Goal: Task Accomplishment & Management: Use online tool/utility

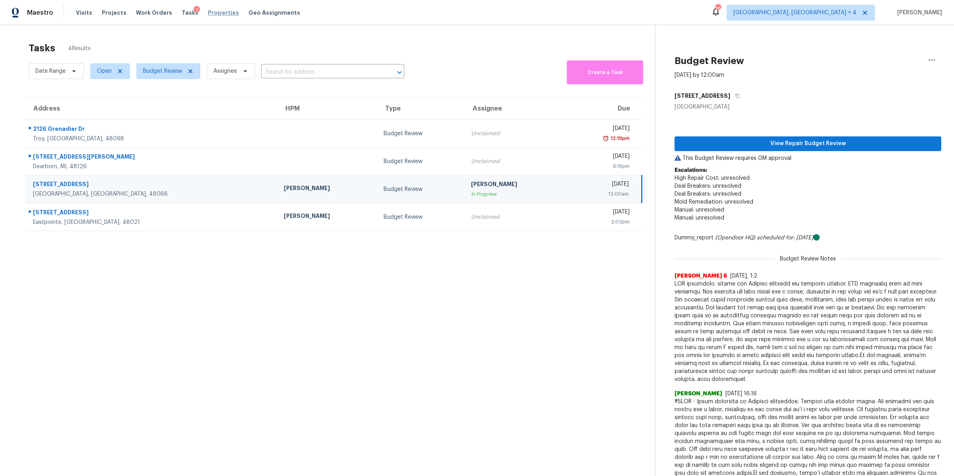
click at [208, 12] on span "Properties" at bounding box center [223, 13] width 31 height 8
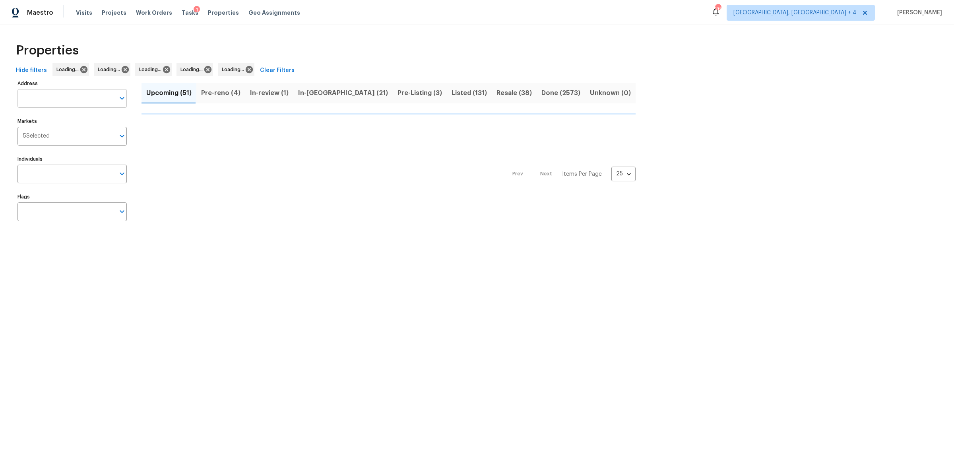
click at [76, 99] on input "Address" at bounding box center [65, 98] width 97 height 19
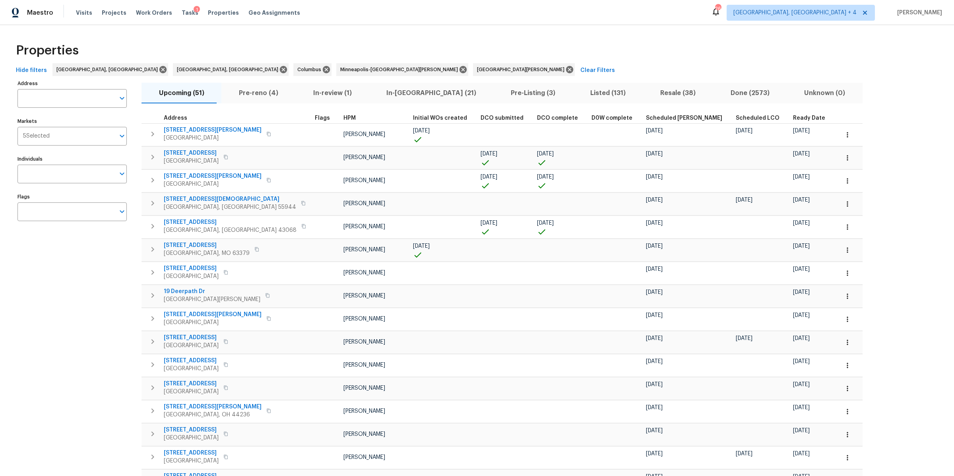
click at [76, 99] on input "Address" at bounding box center [65, 98] width 97 height 19
click at [37, 96] on input "2417 char" at bounding box center [65, 98] width 97 height 19
type input "8414 pilot"
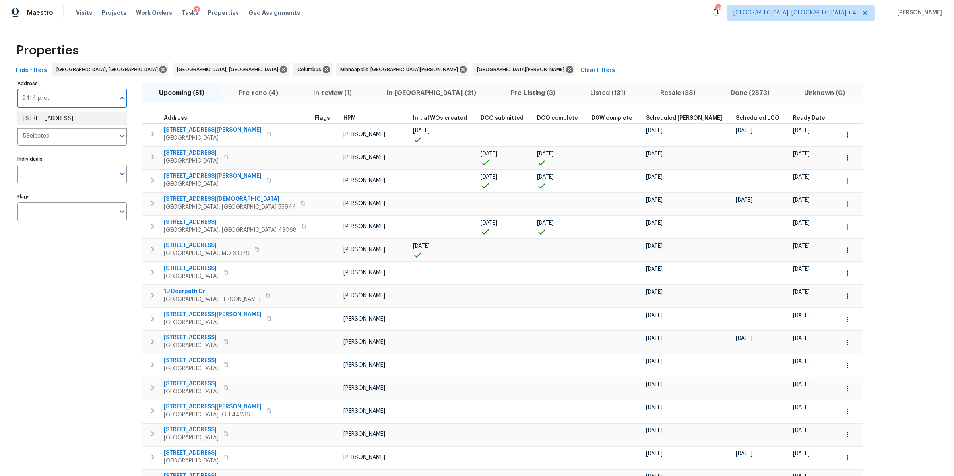
click at [47, 115] on li "8414 Pilot Ct Saint Louis MO 63123" at bounding box center [71, 118] width 109 height 13
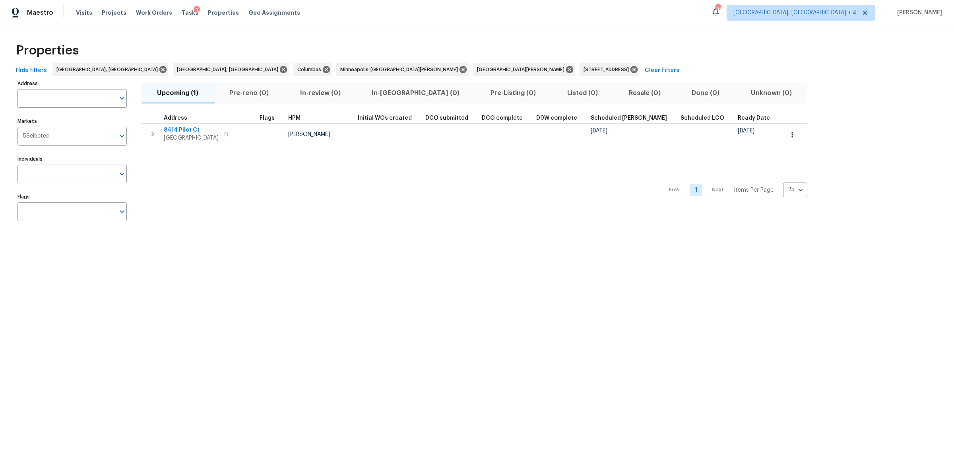
type input "8414 Pilot Ct Saint Louis MO 63123"
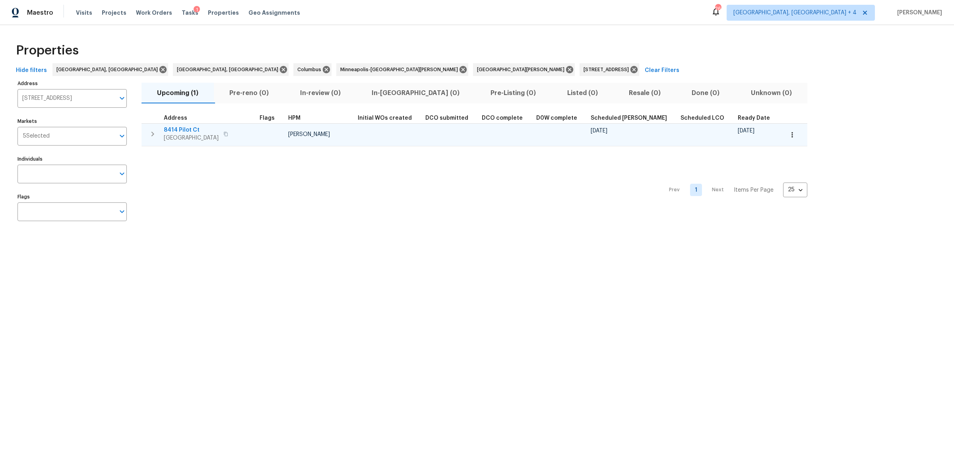
click at [176, 130] on span "8414 Pilot Ct" at bounding box center [191, 130] width 55 height 8
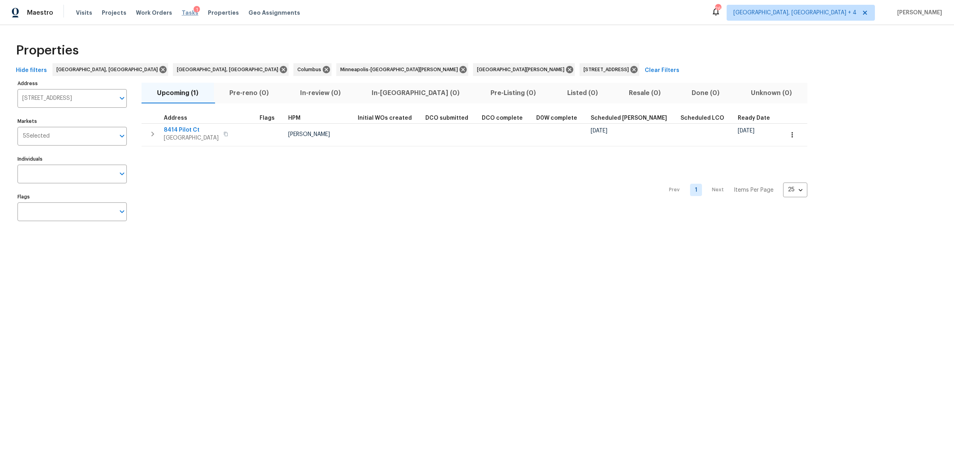
click at [182, 10] on span "Tasks" at bounding box center [190, 13] width 17 height 6
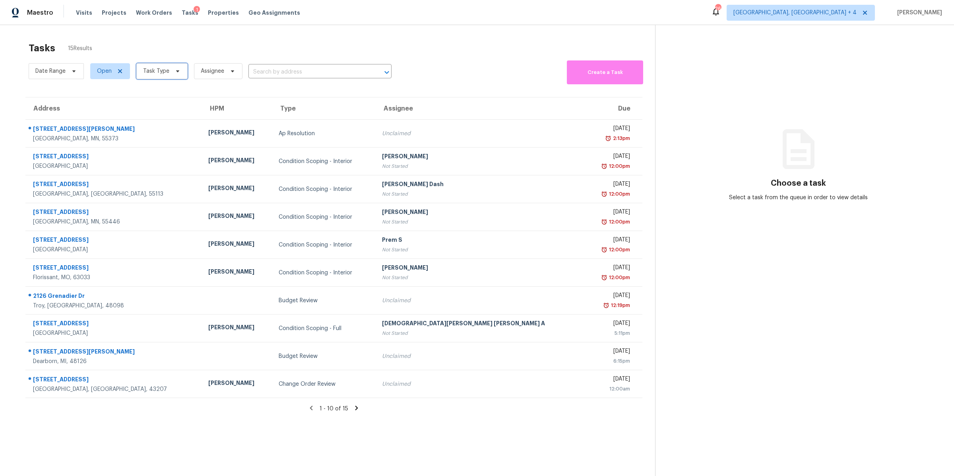
click at [157, 70] on span "Task Type" at bounding box center [156, 71] width 26 height 8
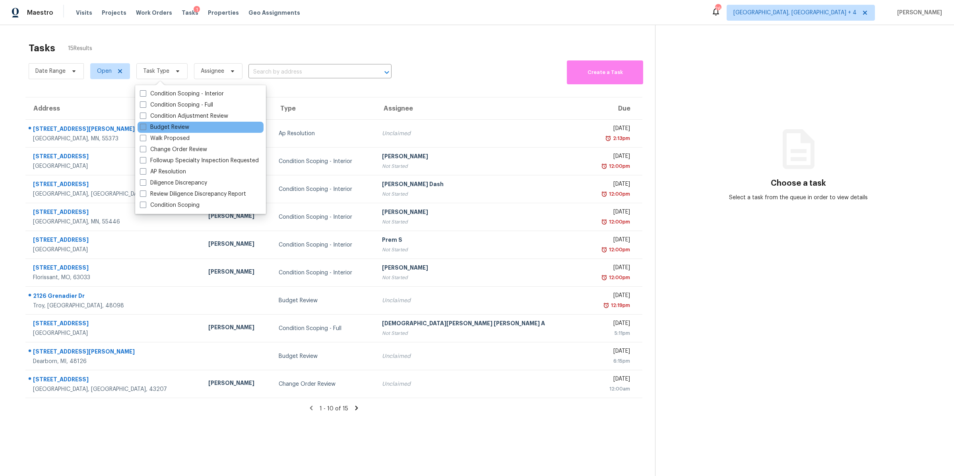
click at [140, 128] on span at bounding box center [143, 127] width 6 height 6
click at [140, 128] on input "Budget Review" at bounding box center [142, 125] width 5 height 5
checkbox input "true"
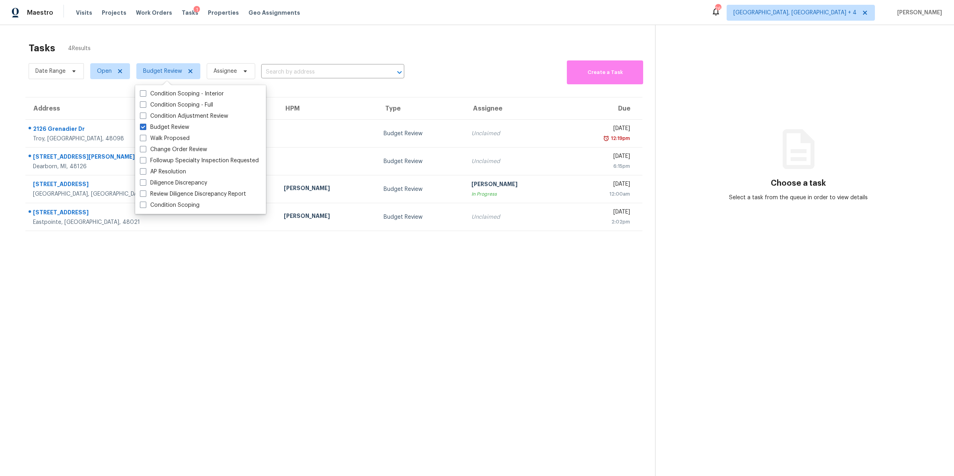
click at [211, 295] on section "Tasks 4 Results Date Range Open Budget Review Assignee ​ Create a Task Address …" at bounding box center [334, 269] width 642 height 463
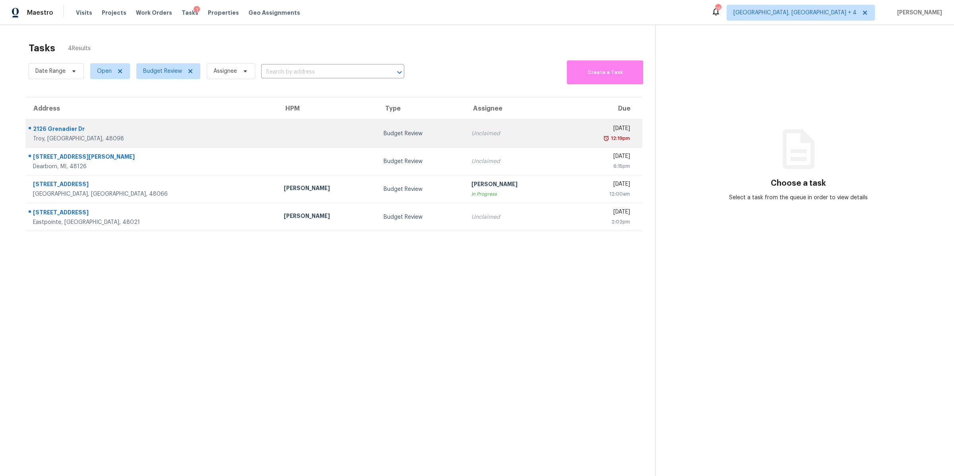
click at [571, 135] on div "12:19pm" at bounding box center [600, 138] width 59 height 8
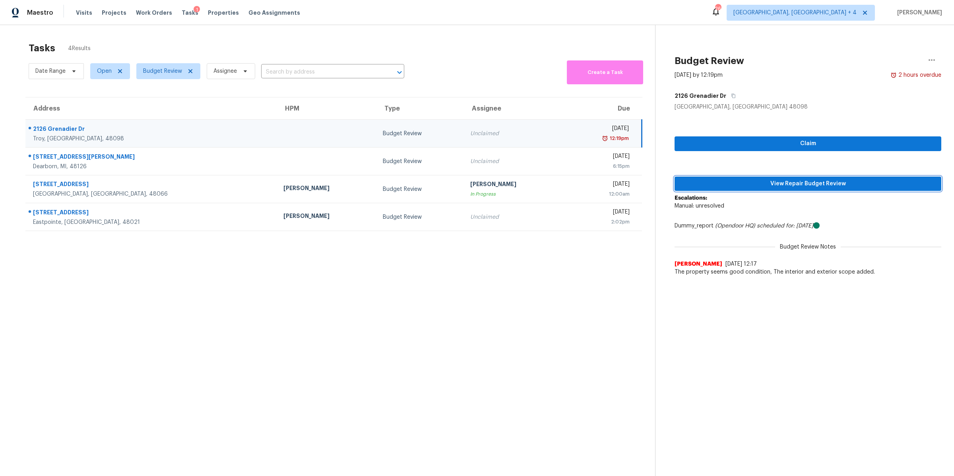
click at [762, 188] on button "View Repair Budget Review" at bounding box center [808, 183] width 267 height 15
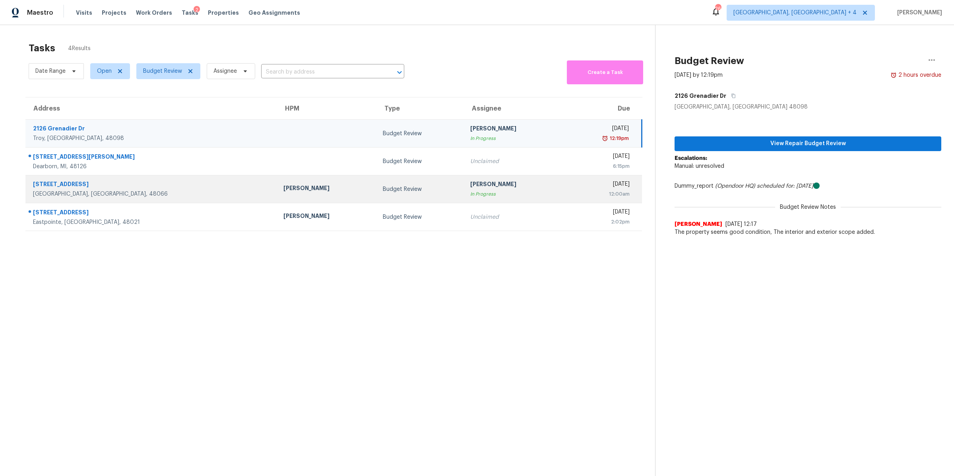
click at [485, 187] on td "Kim Peshek In Progress" at bounding box center [513, 189] width 99 height 28
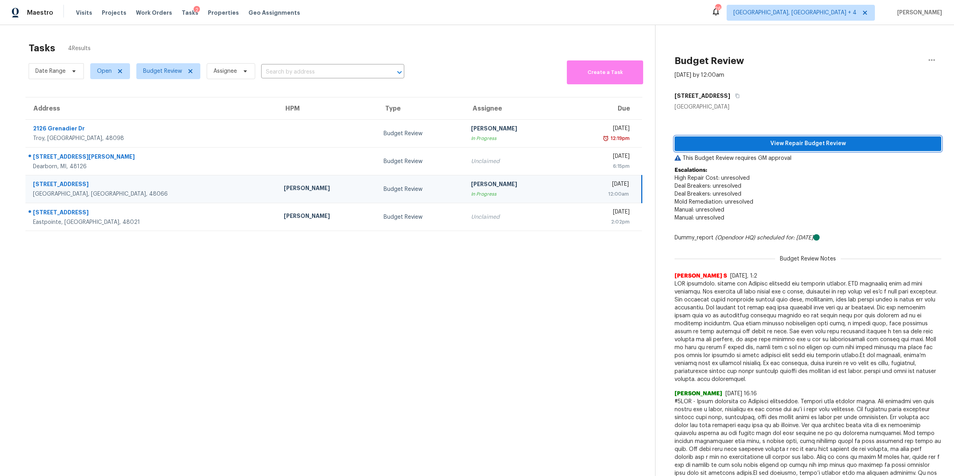
click at [830, 144] on span "View Repair Budget Review" at bounding box center [808, 144] width 254 height 10
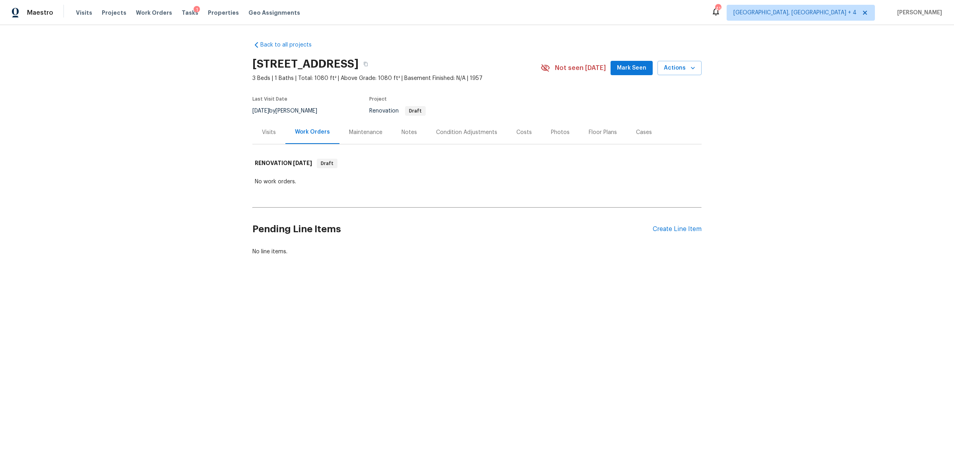
click at [591, 131] on div "Floor Plans" at bounding box center [603, 132] width 28 height 8
click at [591, 131] on div "Floor Plans" at bounding box center [602, 132] width 31 height 8
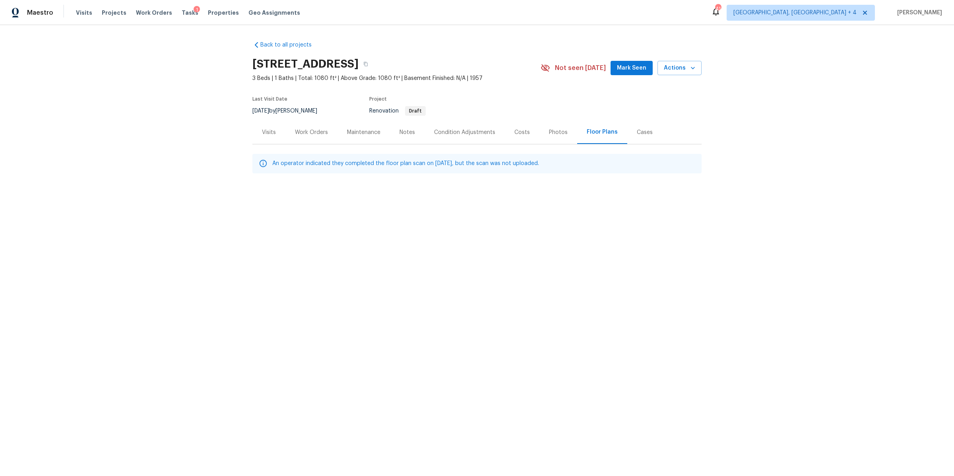
click at [116, 155] on div "Back to all projects 8414 Pilot Ct, Saint Louis, MO 63123 3 Beds | 1 Baths | To…" at bounding box center [477, 123] width 954 height 196
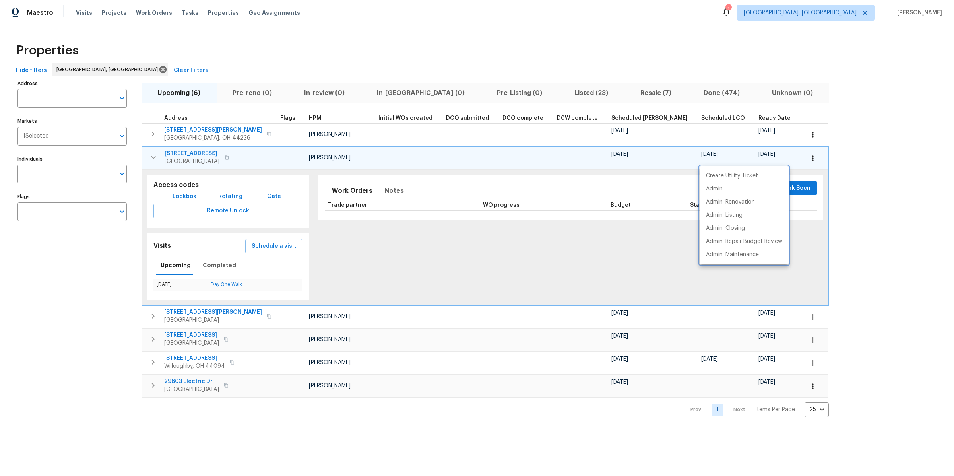
click at [55, 98] on div at bounding box center [477, 238] width 954 height 476
click at [67, 93] on input "Address" at bounding box center [65, 98] width 97 height 19
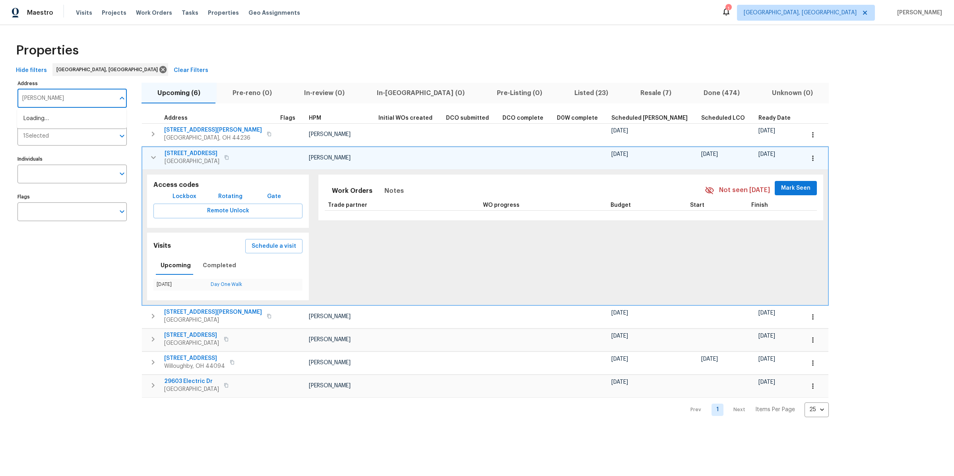
type input "roberts"
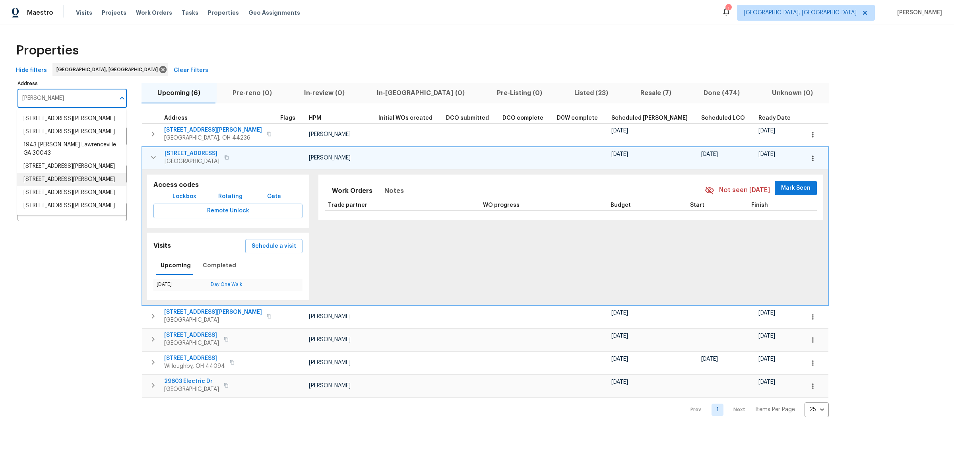
click at [54, 176] on li "21601 Roberts Ave Euclid OH 44123" at bounding box center [71, 179] width 109 height 13
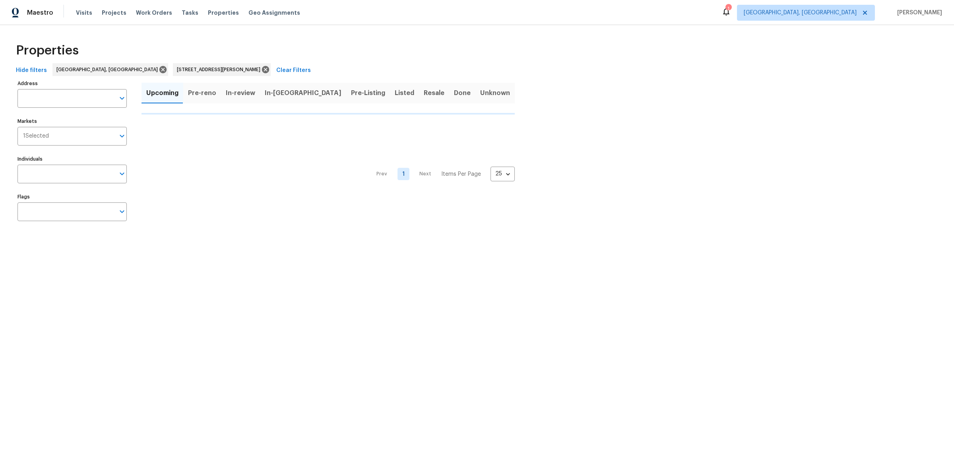
type input "21601 Roberts Ave Euclid OH 44123"
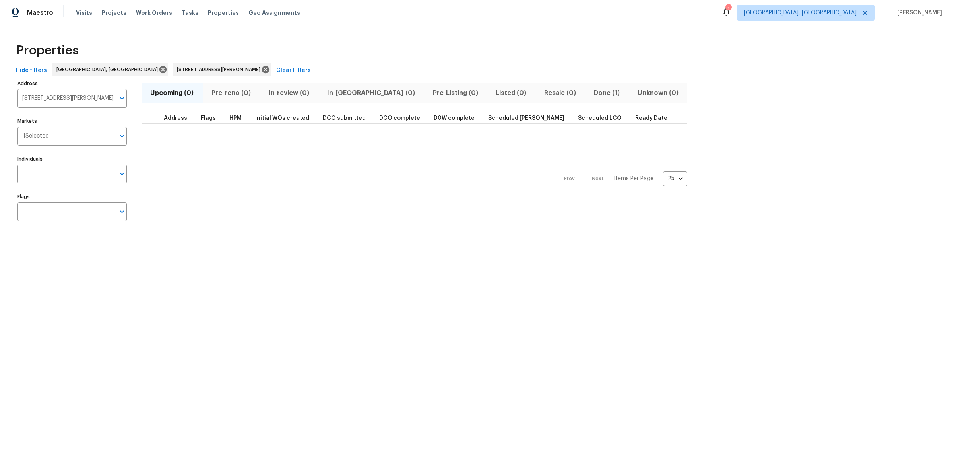
click at [589, 94] on span "Done (1)" at bounding box center [606, 92] width 34 height 11
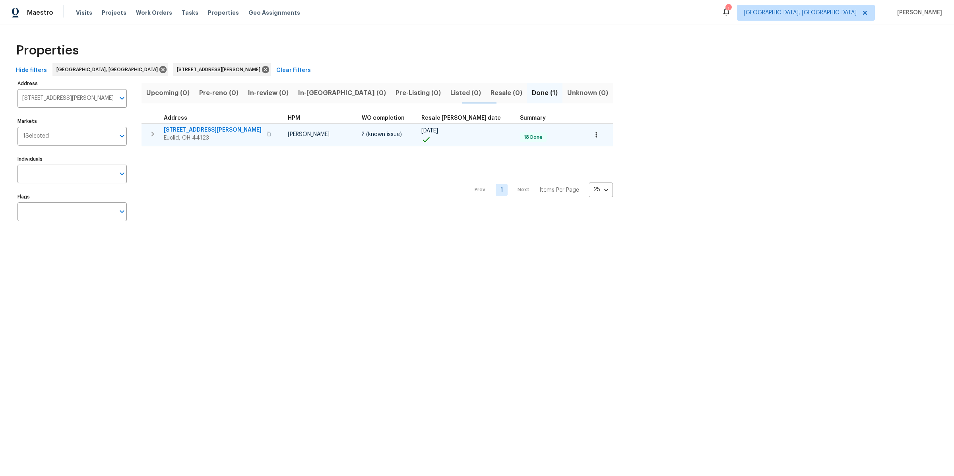
click at [151, 133] on icon "button" at bounding box center [153, 134] width 10 height 10
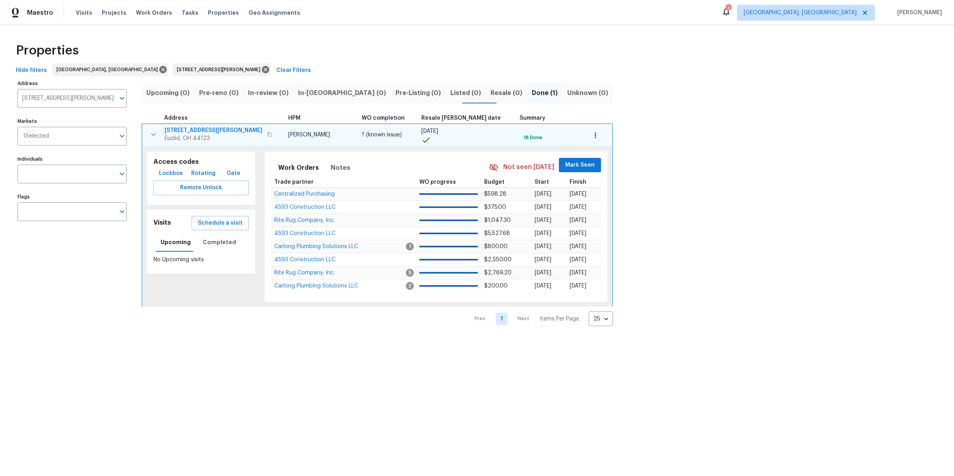
click at [182, 130] on span "21601 Roberts Ave" at bounding box center [214, 130] width 98 height 8
click at [262, 68] on icon at bounding box center [265, 69] width 7 height 7
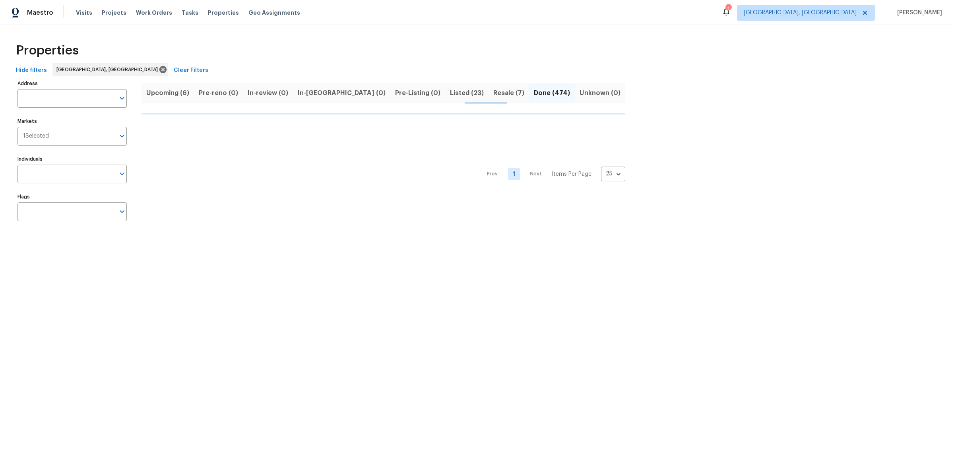
click at [450, 89] on span "Listed (23)" at bounding box center [467, 92] width 34 height 11
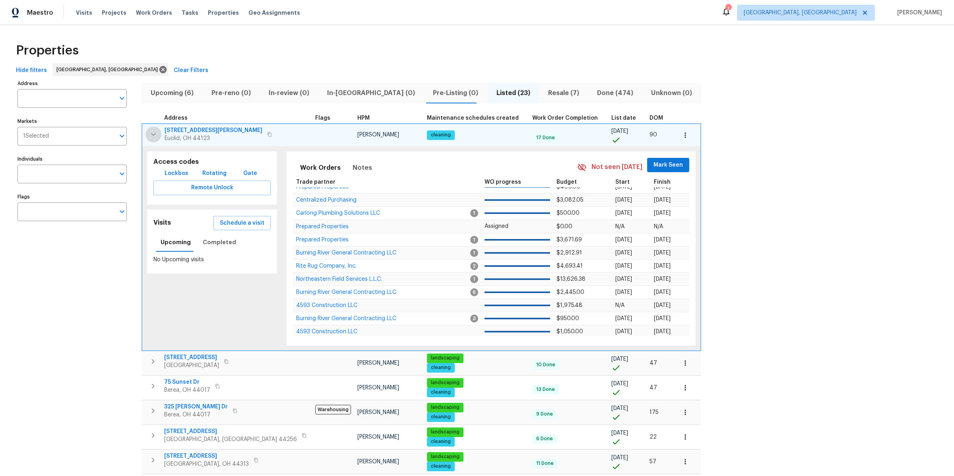
click at [155, 133] on icon "button" at bounding box center [153, 134] width 5 height 3
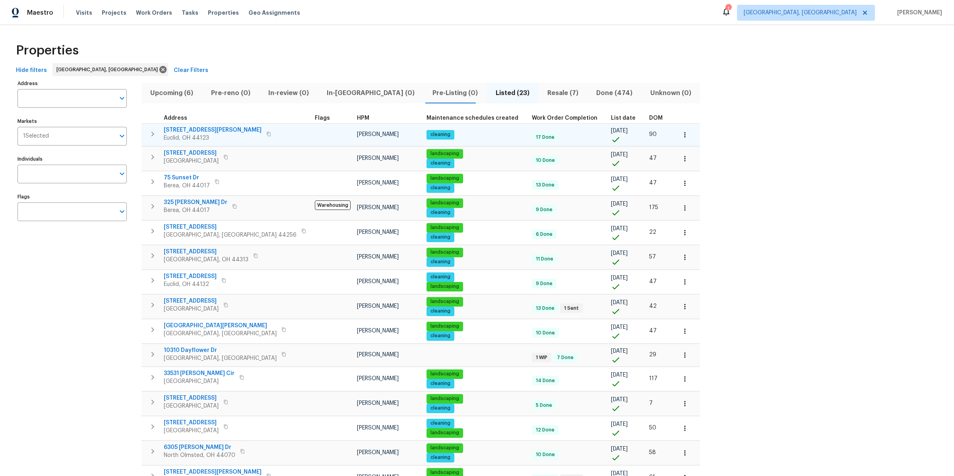
click at [543, 96] on span "Resale (7)" at bounding box center [562, 92] width 39 height 11
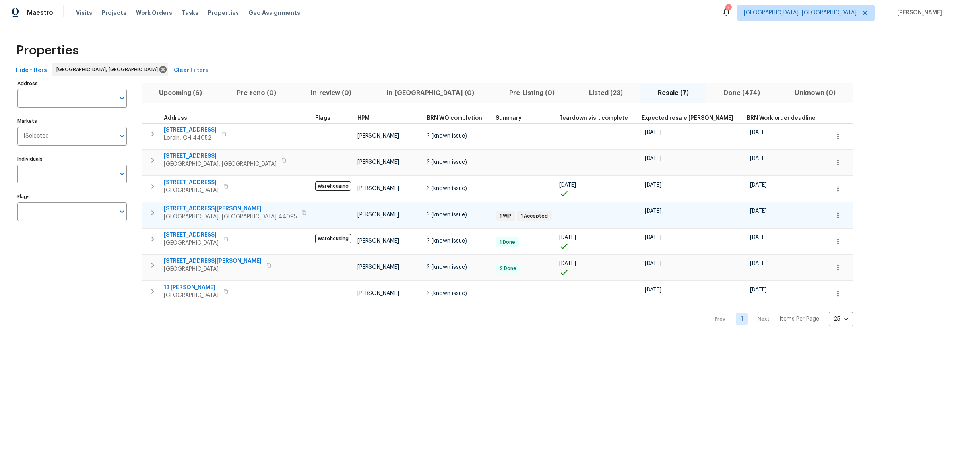
click at [302, 210] on icon "button" at bounding box center [304, 212] width 5 height 5
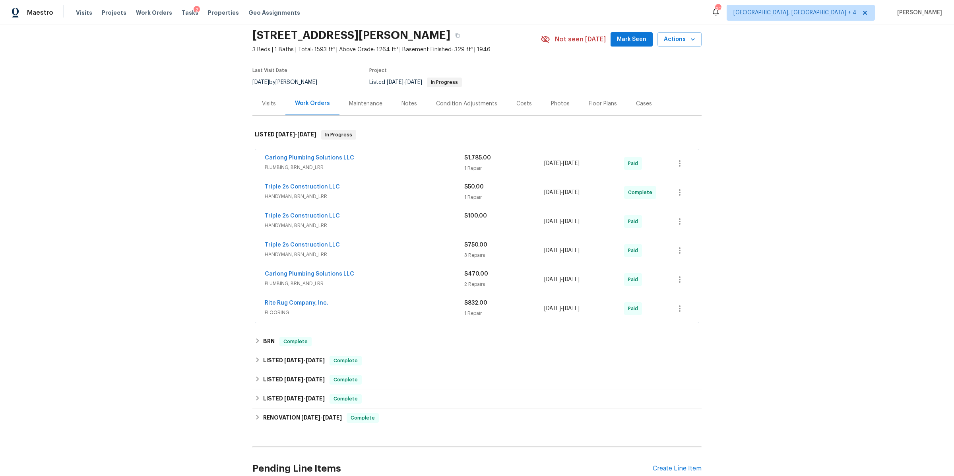
scroll to position [32, 0]
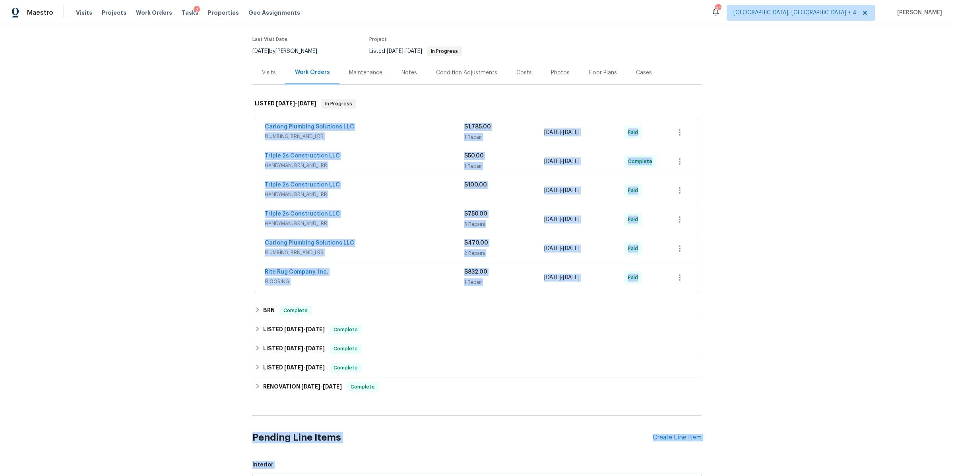
drag, startPoint x: 226, startPoint y: 131, endPoint x: 708, endPoint y: 476, distance: 593.0
click at [708, 475] on div "Back to all projects 21601 Roberts Ave, Euclid, OH 44123 3 Beds | 1 Baths | Tot…" at bounding box center [477, 250] width 954 height 451
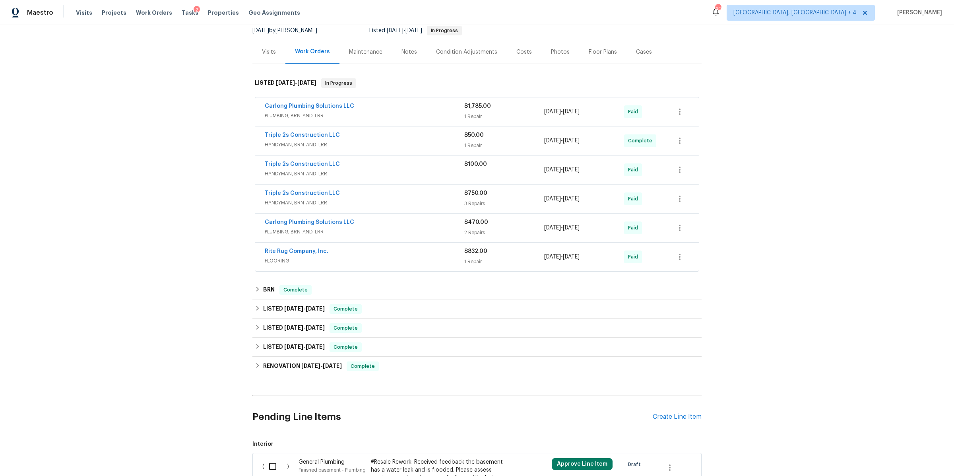
click at [779, 325] on div "Back to all projects 21601 Roberts Ave, Euclid, OH 44123 3 Beds | 1 Baths | Tot…" at bounding box center [477, 250] width 954 height 451
click at [281, 343] on h6 "LISTED 6/13/25 - 6/14/25" at bounding box center [294, 347] width 62 height 10
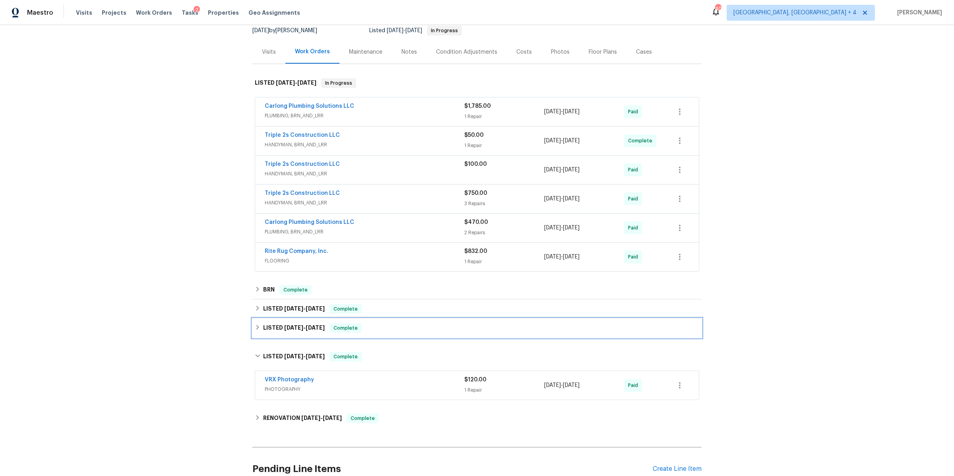
click at [280, 323] on h6 "LISTED 6/18/25 - 6/18/25" at bounding box center [294, 328] width 62 height 10
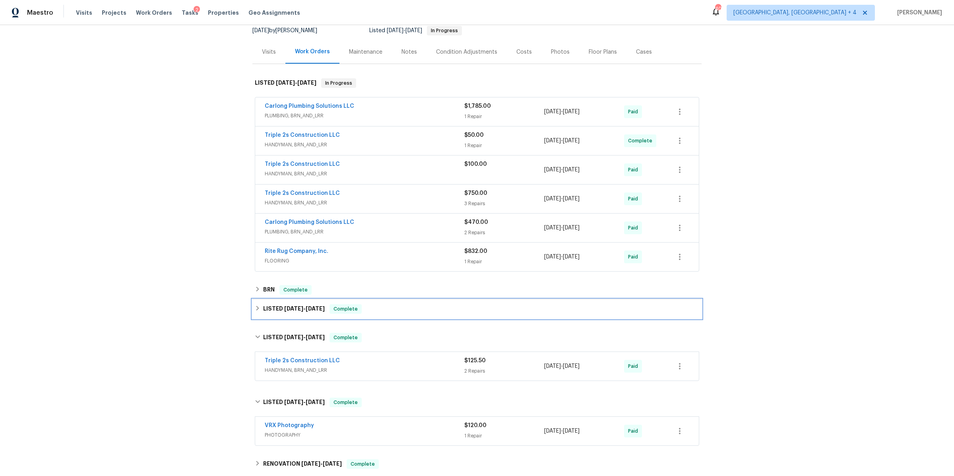
click at [281, 306] on h6 "LISTED 6/19/25 - 6/19/25" at bounding box center [294, 309] width 62 height 10
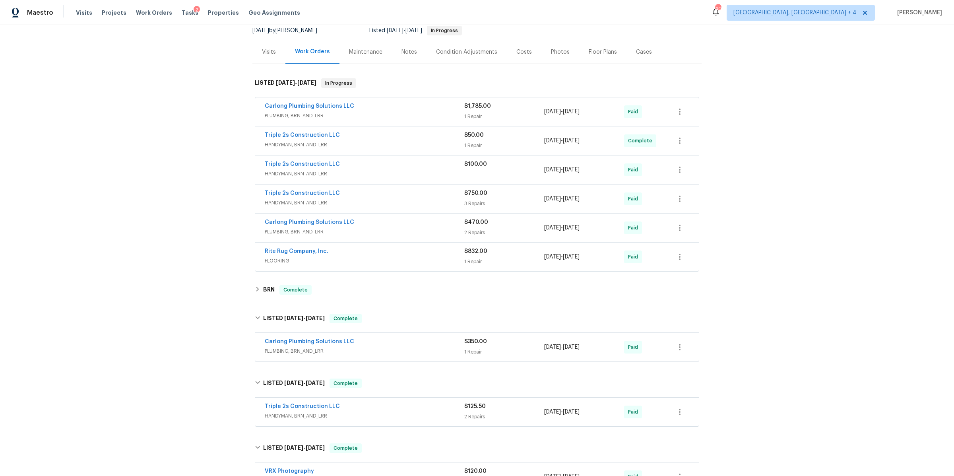
click at [200, 294] on div "Back to all projects 21601 Roberts Ave, Euclid, OH 44123 3 Beds | 1 Baths | Tot…" at bounding box center [477, 250] width 954 height 451
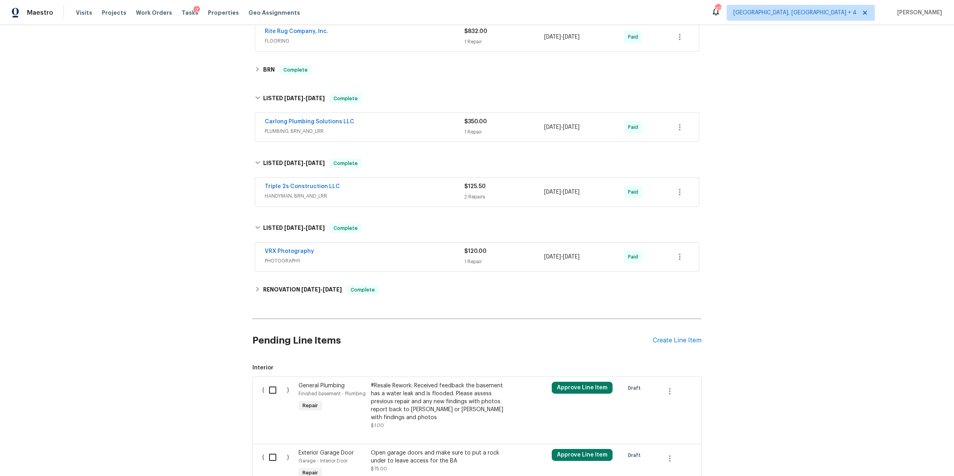
scroll to position [274, 0]
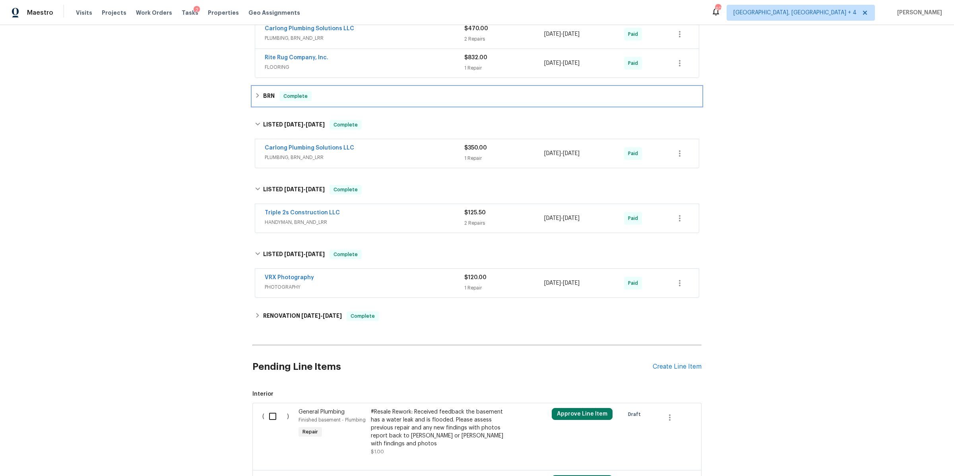
click at [259, 93] on icon at bounding box center [258, 96] width 6 height 6
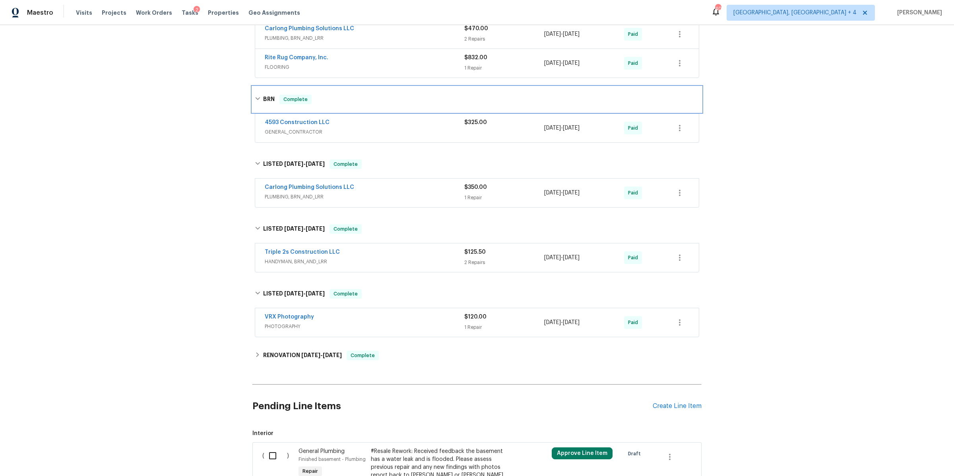
click at [259, 95] on div "BRN Complete" at bounding box center [477, 100] width 444 height 10
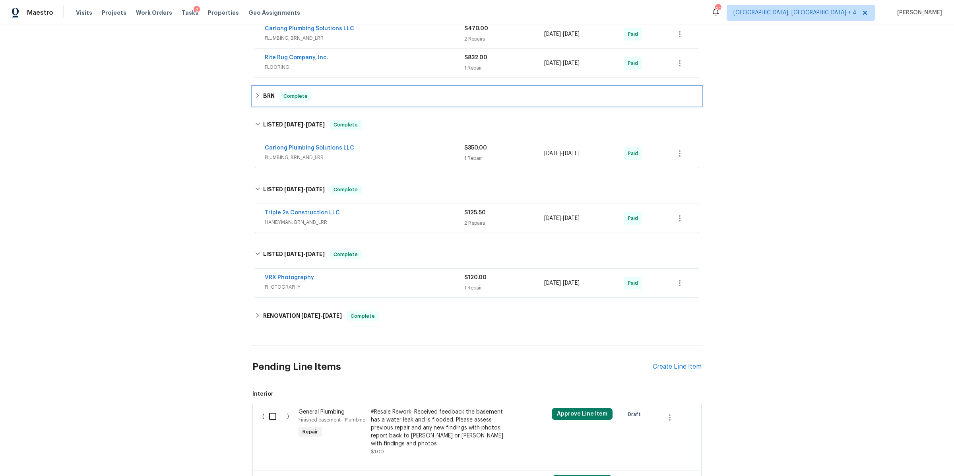
scroll to position [0, 0]
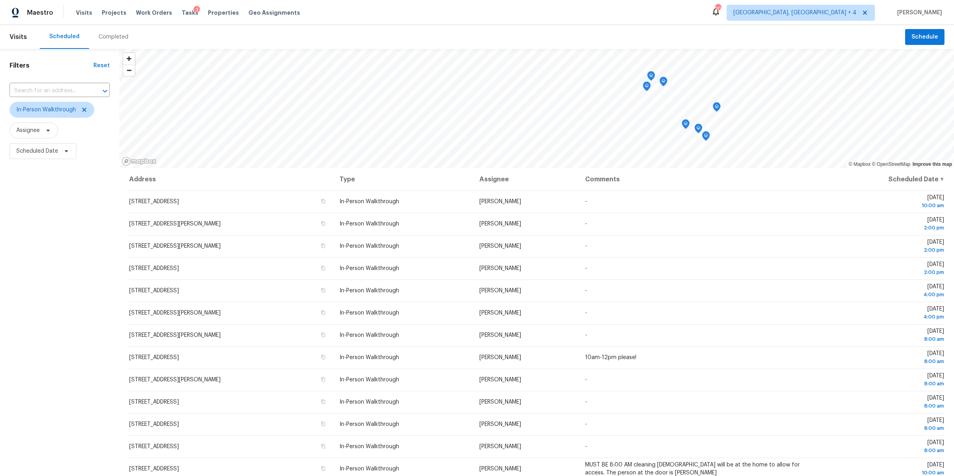
scroll to position [108, 0]
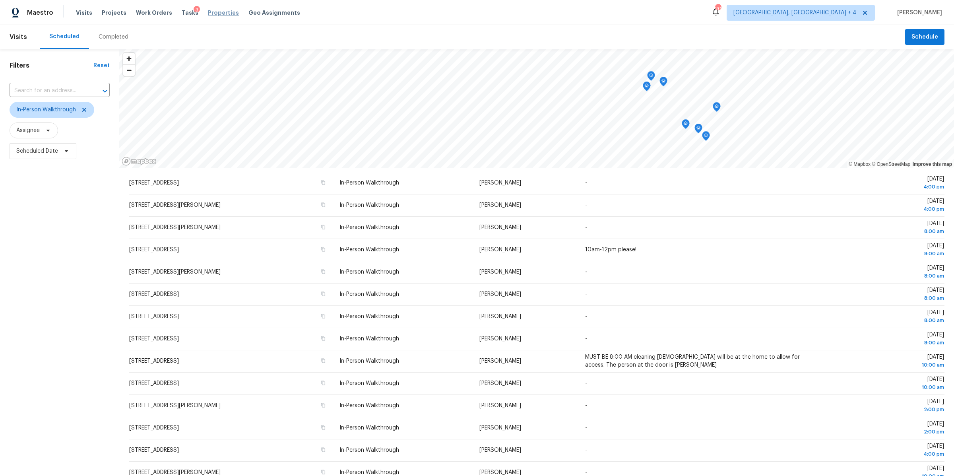
click at [208, 15] on span "Properties" at bounding box center [223, 13] width 31 height 8
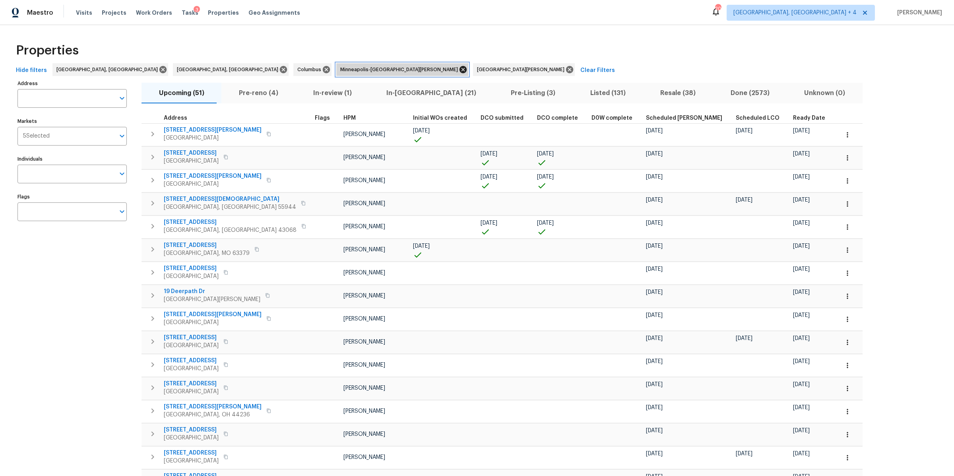
click at [459, 68] on icon at bounding box center [462, 69] width 7 height 7
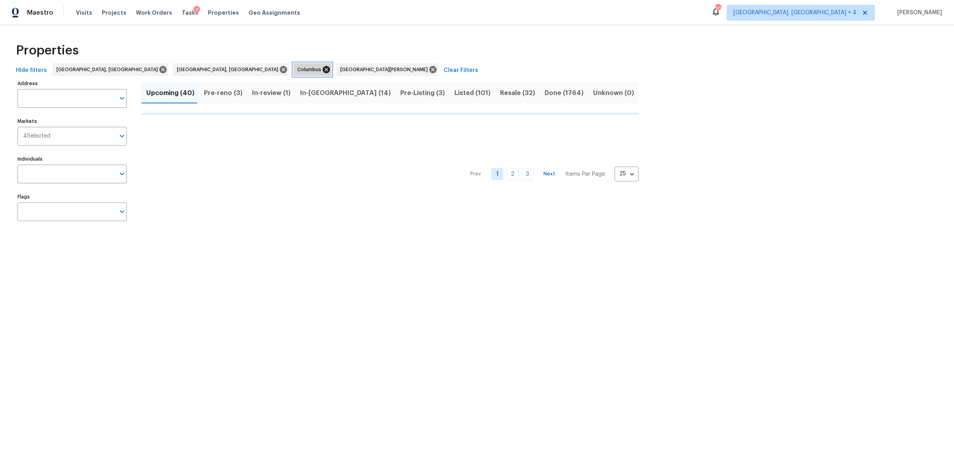
click at [323, 69] on icon at bounding box center [326, 69] width 7 height 7
click at [179, 69] on div "Hide filters Detroit, MI Cleveland, OH St. Louis Clear Filters" at bounding box center [477, 70] width 929 height 15
click at [386, 69] on icon at bounding box center [389, 69] width 7 height 7
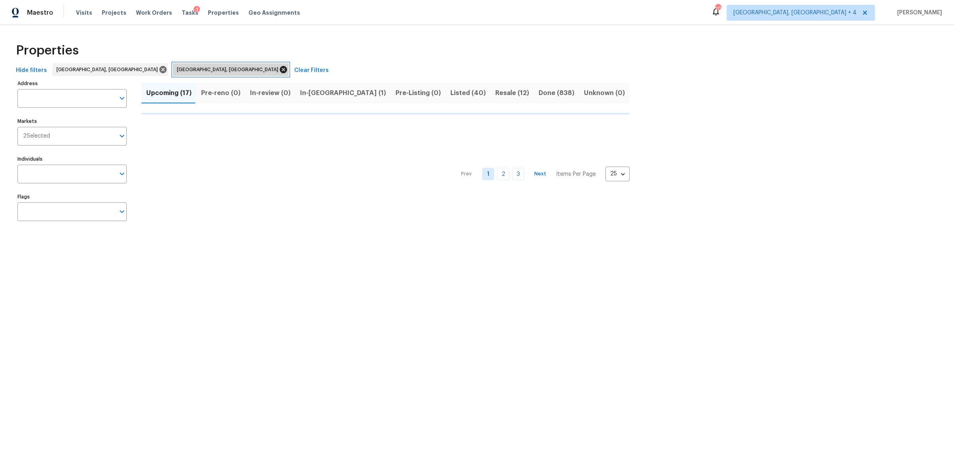
click at [279, 70] on icon at bounding box center [283, 69] width 9 height 9
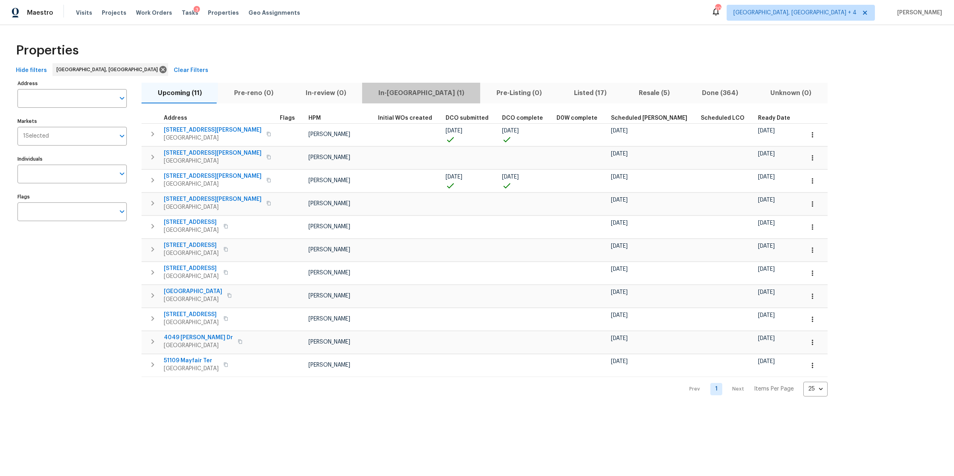
click at [416, 92] on button "In-reno (1)" at bounding box center [421, 93] width 118 height 21
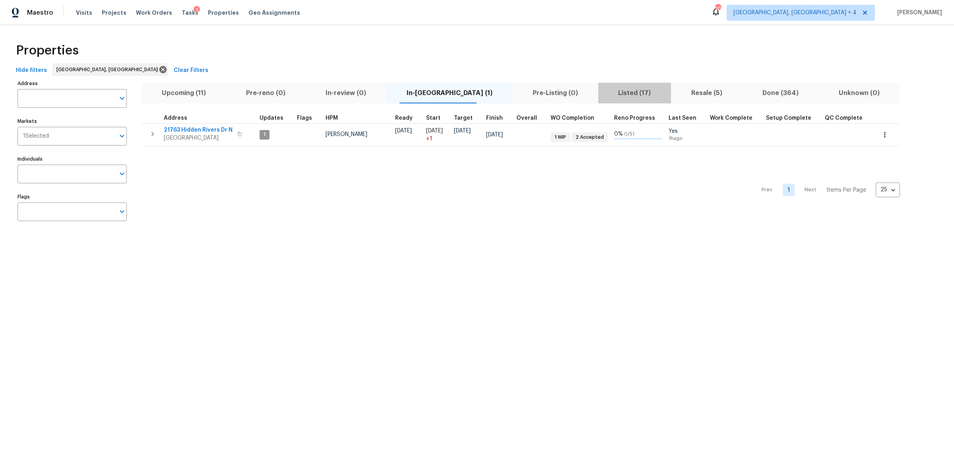
drag, startPoint x: 604, startPoint y: 93, endPoint x: 525, endPoint y: 52, distance: 88.4
click at [525, 52] on div "Properties Hide filters Detroit, MI Clear Filters Address Address Markets 1 Sel…" at bounding box center [477, 133] width 954 height 217
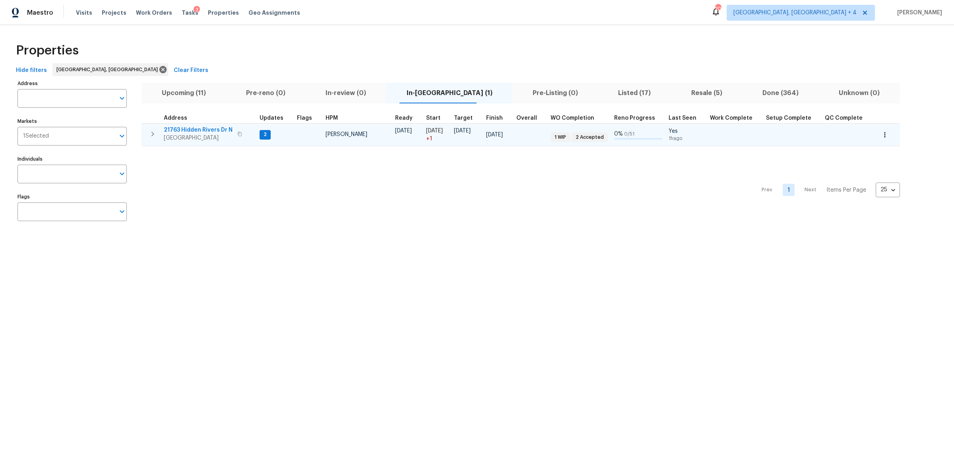
click at [238, 132] on icon "button" at bounding box center [239, 134] width 5 height 5
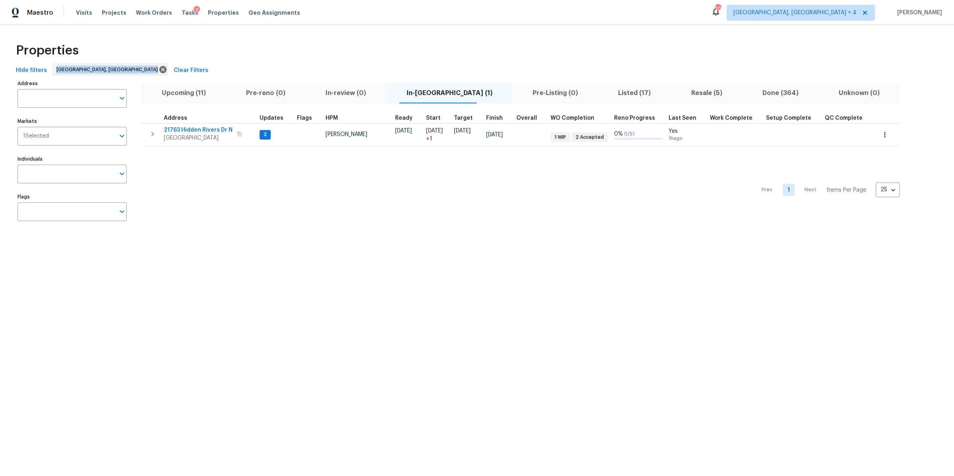
click at [606, 96] on span "Listed (17)" at bounding box center [634, 92] width 63 height 11
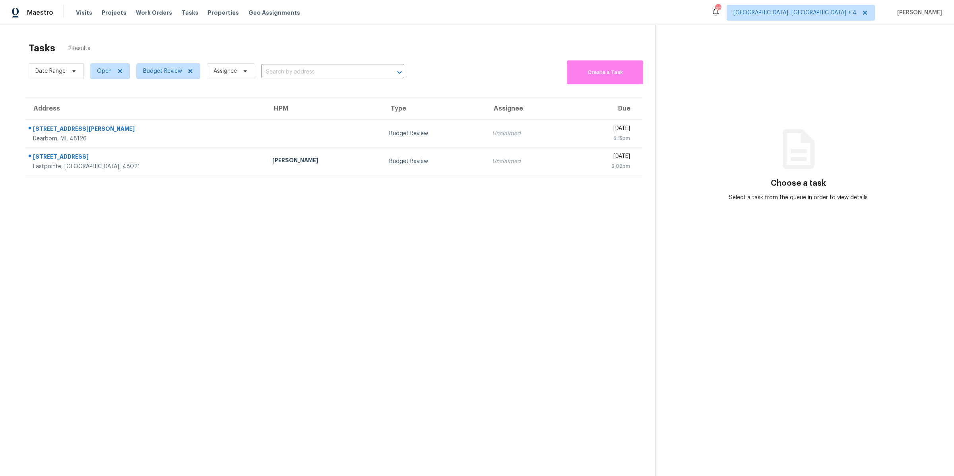
click at [574, 138] on div "6:15pm" at bounding box center [602, 138] width 56 height 8
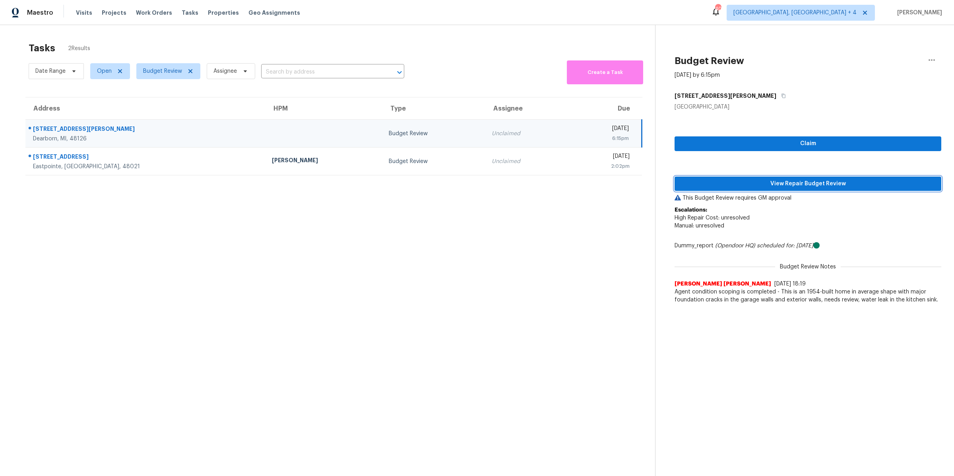
click at [749, 184] on span "View Repair Budget Review" at bounding box center [808, 184] width 254 height 10
